Goal: Task Accomplishment & Management: Use online tool/utility

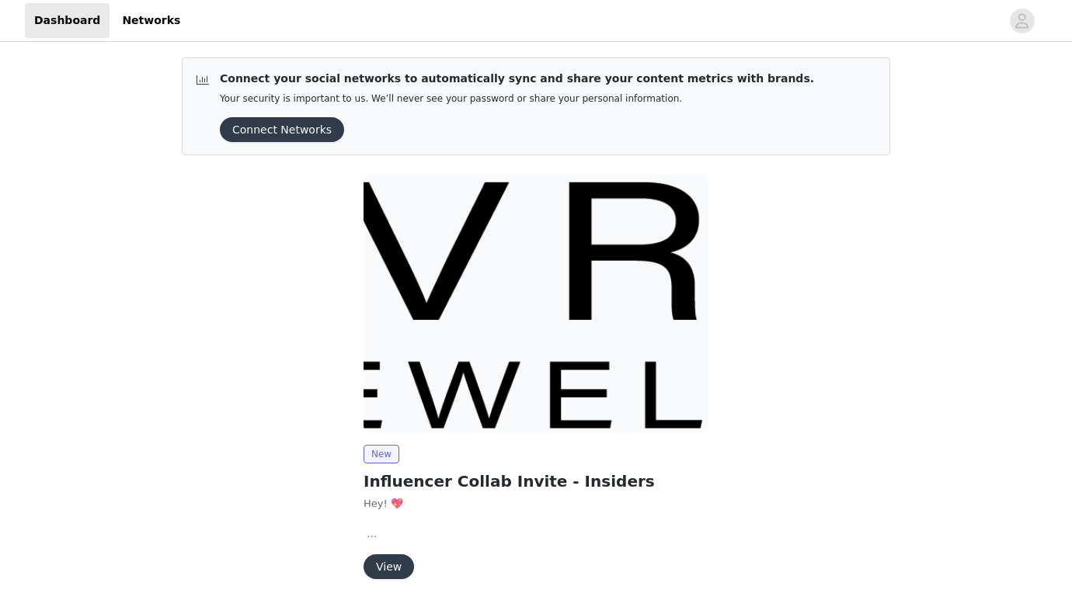
scroll to position [50, 0]
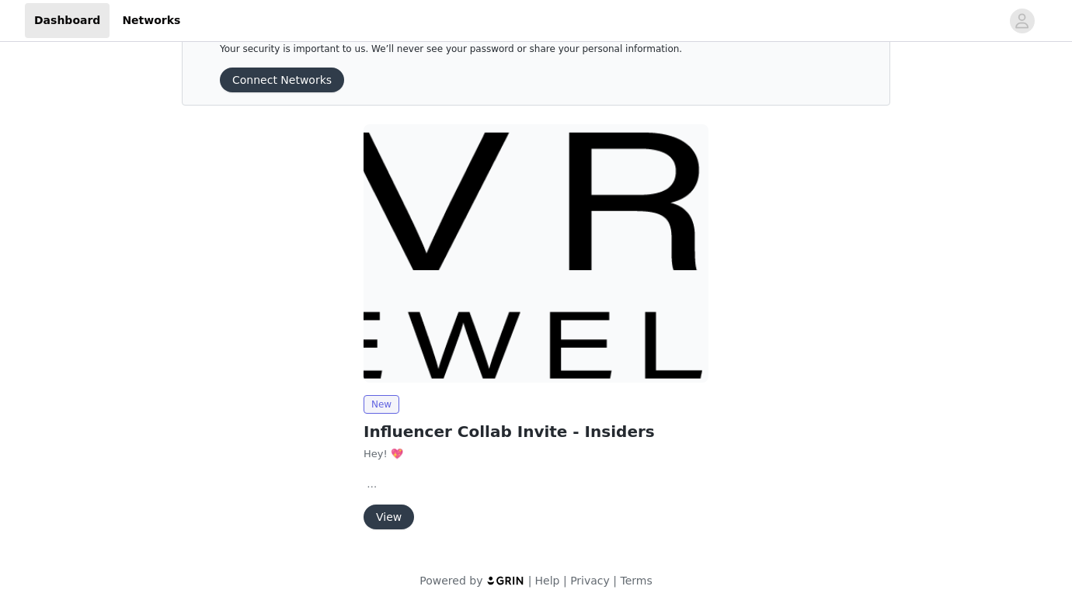
click at [396, 511] on button "View" at bounding box center [389, 517] width 50 height 25
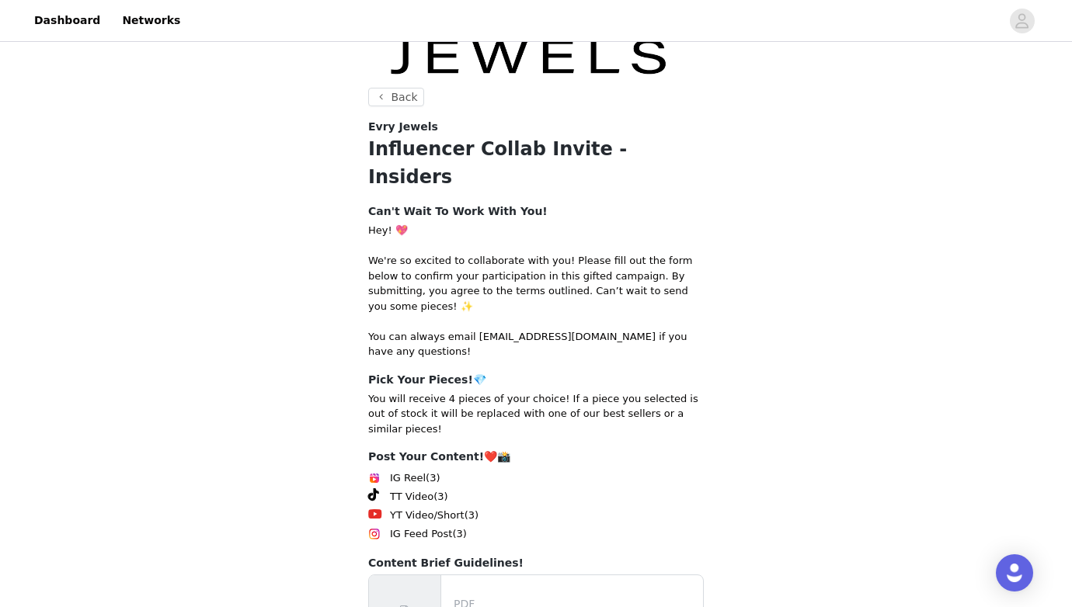
scroll to position [218, 0]
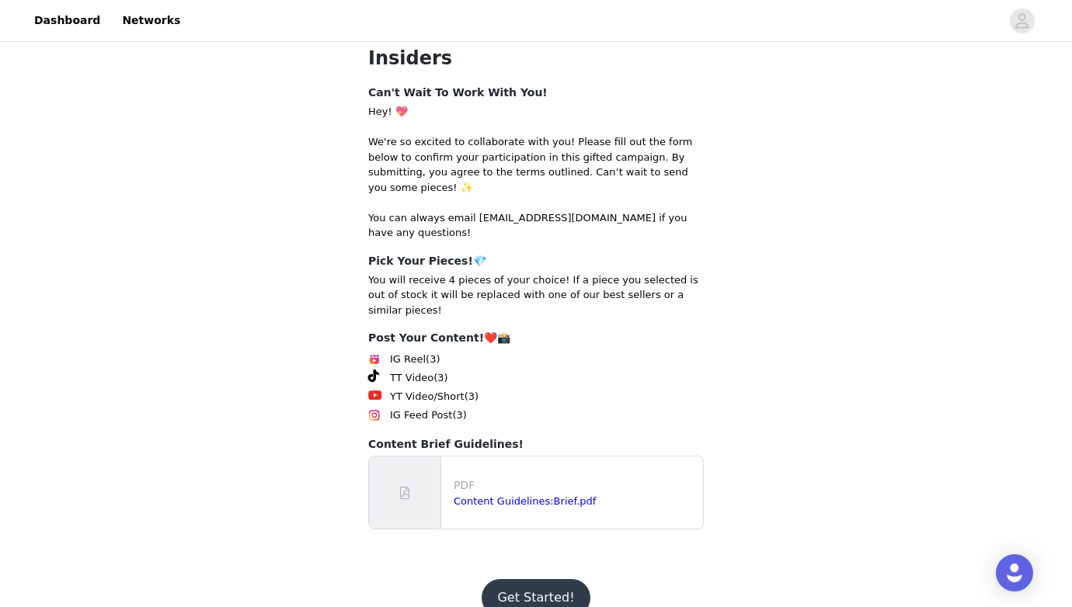
click at [524, 579] on button "Get Started!" at bounding box center [536, 597] width 108 height 37
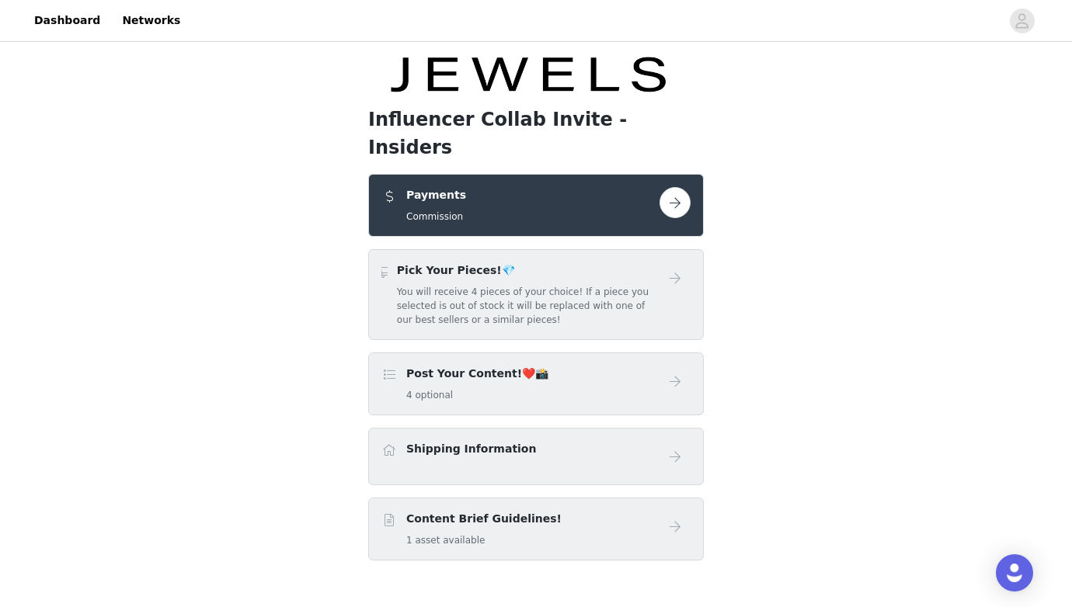
scroll to position [85, 0]
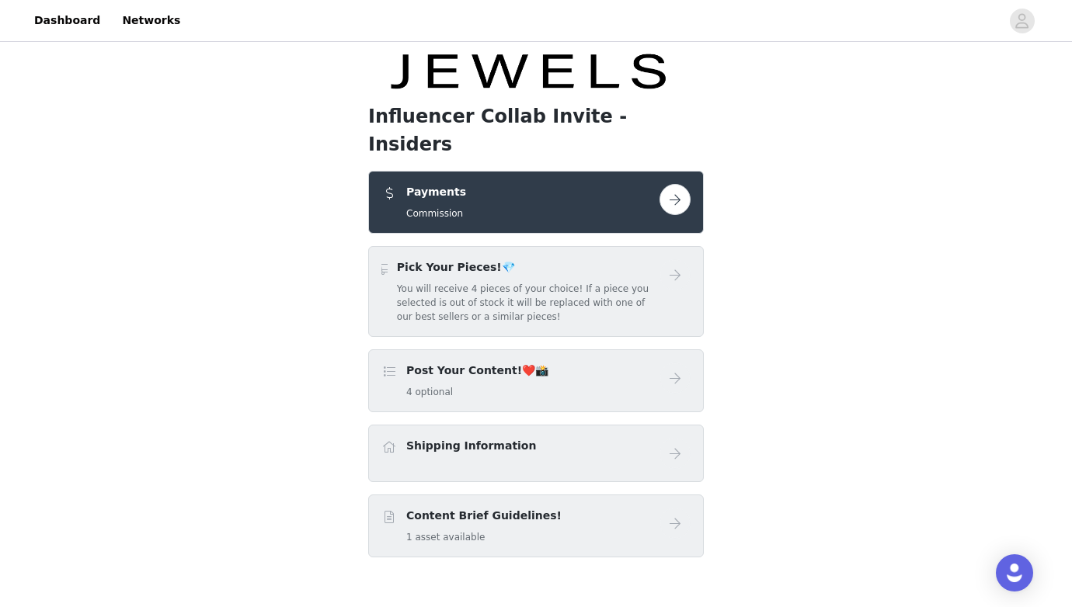
click at [560, 259] on div "Pick Your Pieces!💎 You will receive 4 pieces of your choice! If a piece you sel…" at bounding box center [528, 291] width 263 height 64
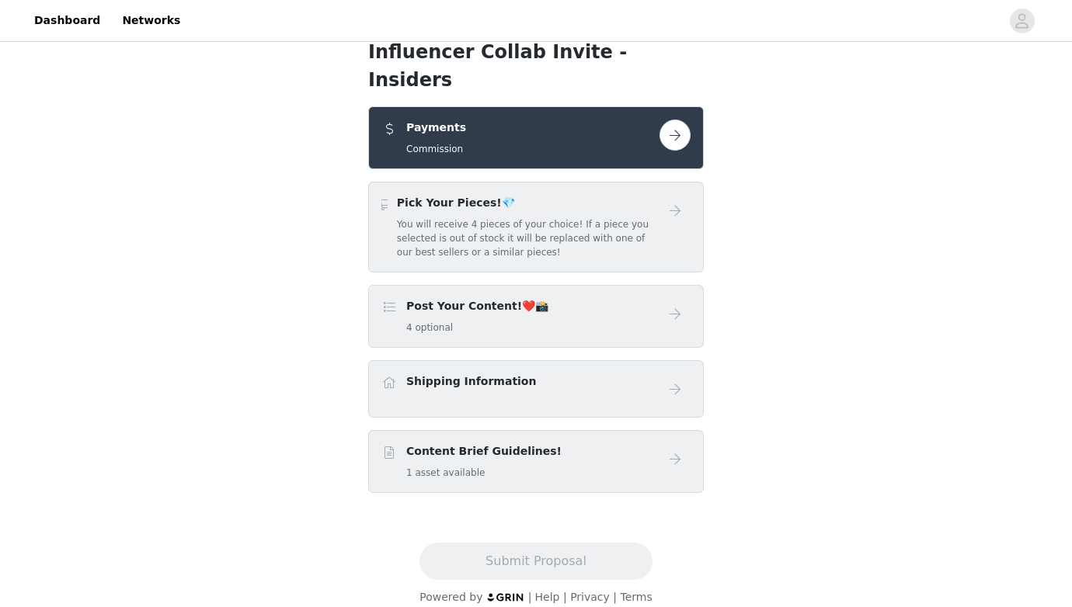
click at [677, 120] on button "button" at bounding box center [675, 135] width 31 height 31
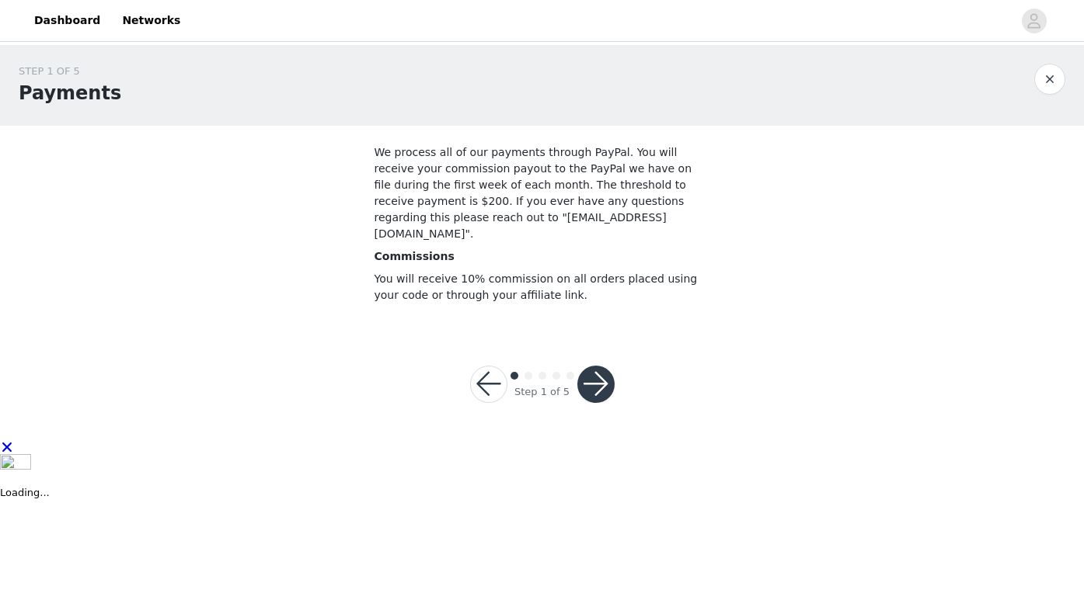
click at [593, 368] on button "button" at bounding box center [595, 384] width 37 height 37
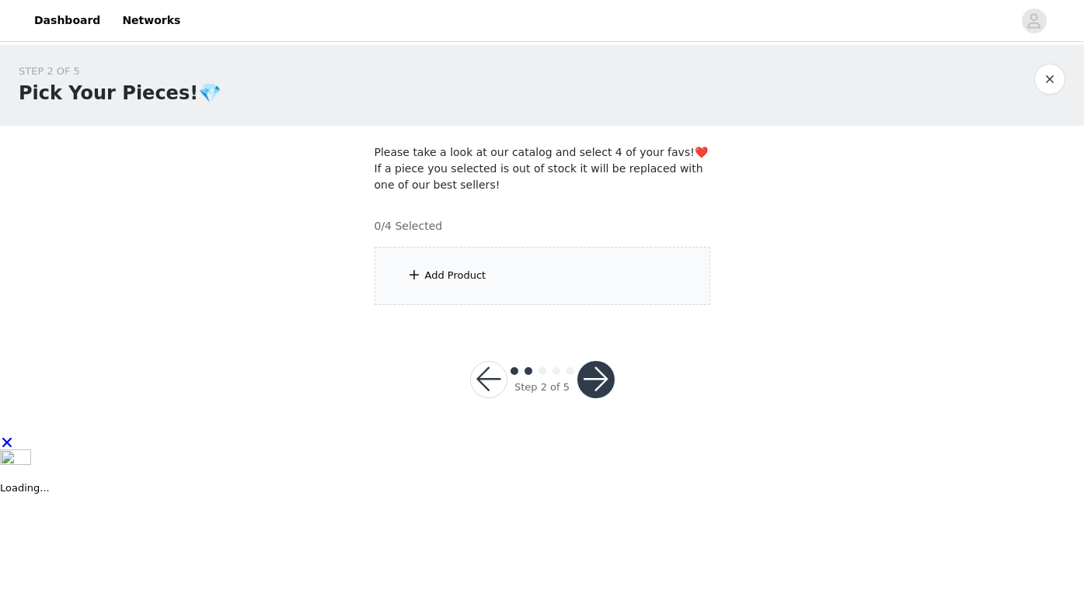
click at [556, 287] on div "Add Product" at bounding box center [542, 276] width 336 height 58
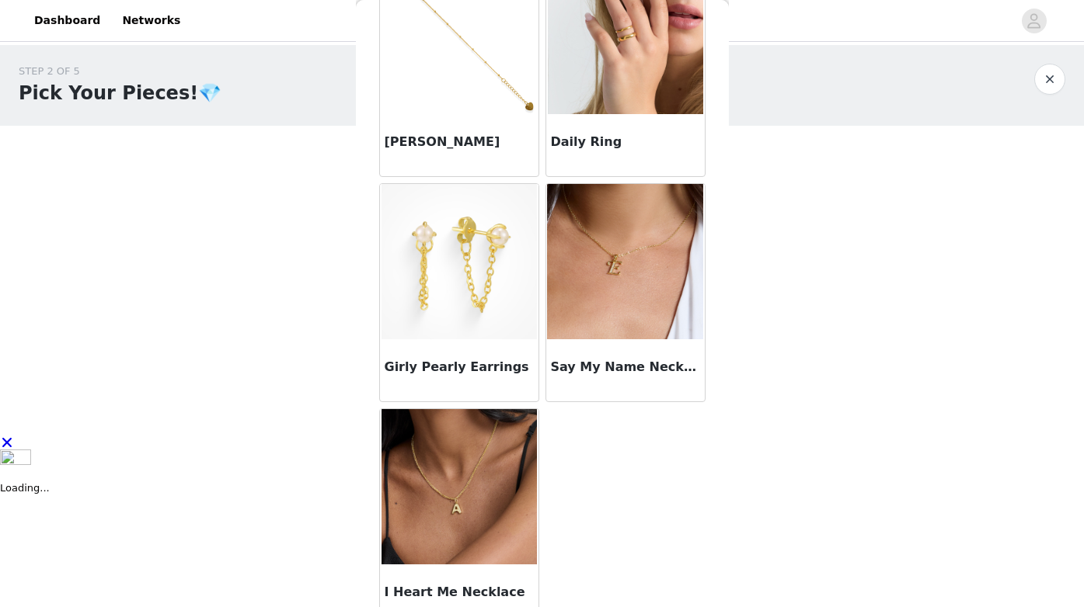
scroll to position [1269, 0]
